Goal: Obtain resource: Download file/media

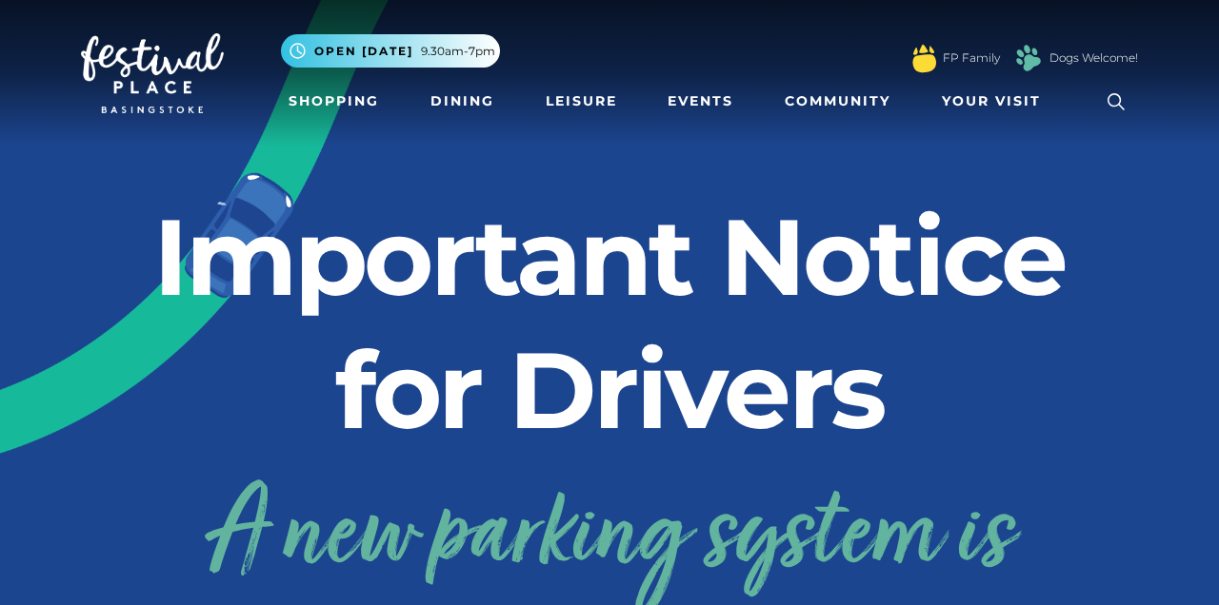
click at [1093, 57] on link "Dogs Welcome!" at bounding box center [1093, 58] width 89 height 17
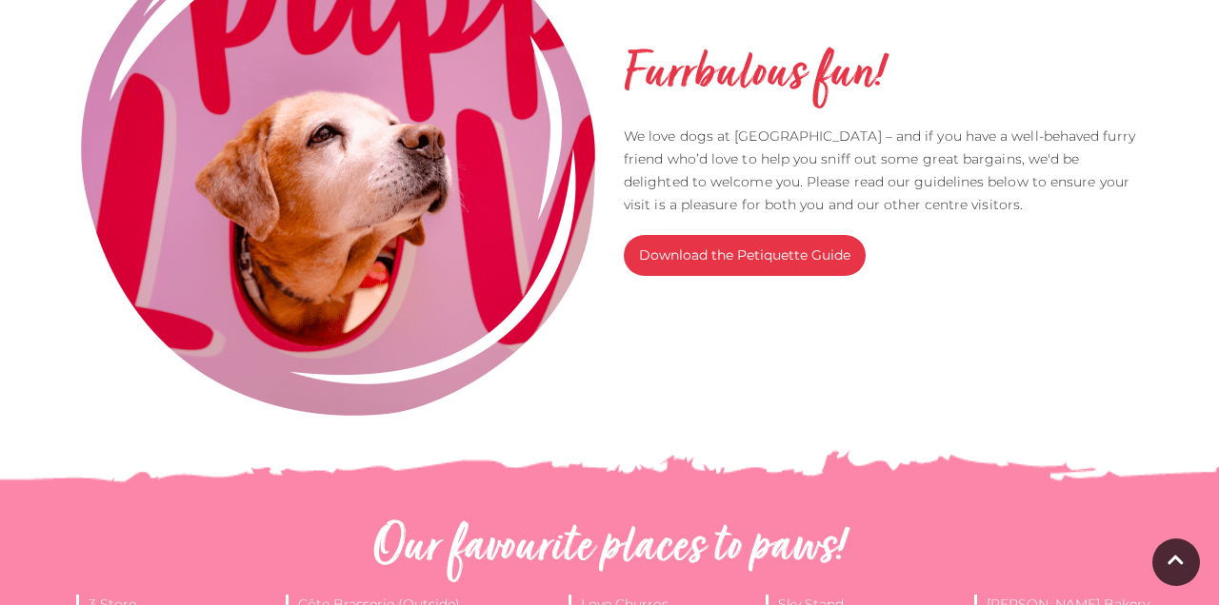
scroll to position [596, 0]
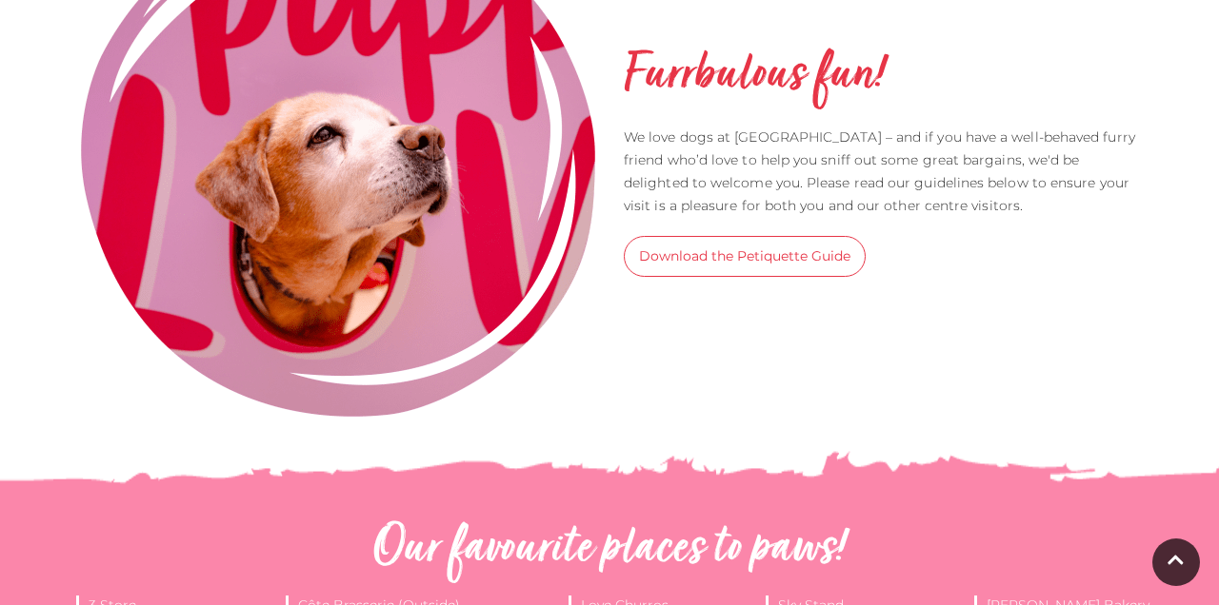
click at [816, 248] on link "Download the Petiquette Guide" at bounding box center [745, 256] width 242 height 41
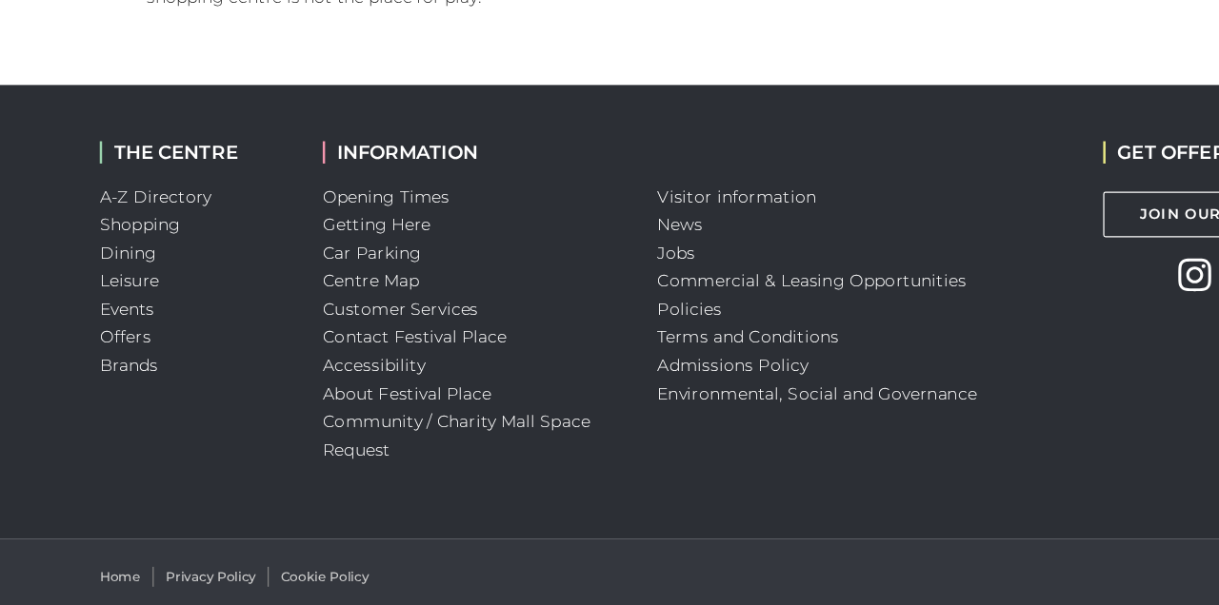
scroll to position [3754, 0]
